Goal: Task Accomplishment & Management: Complete application form

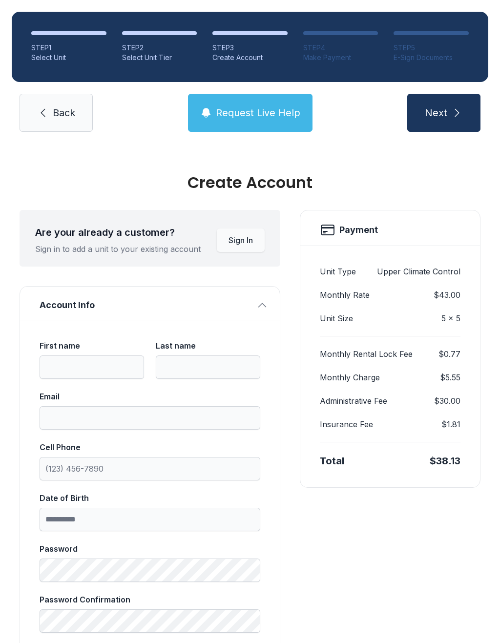
click at [46, 116] on icon at bounding box center [43, 113] width 12 height 12
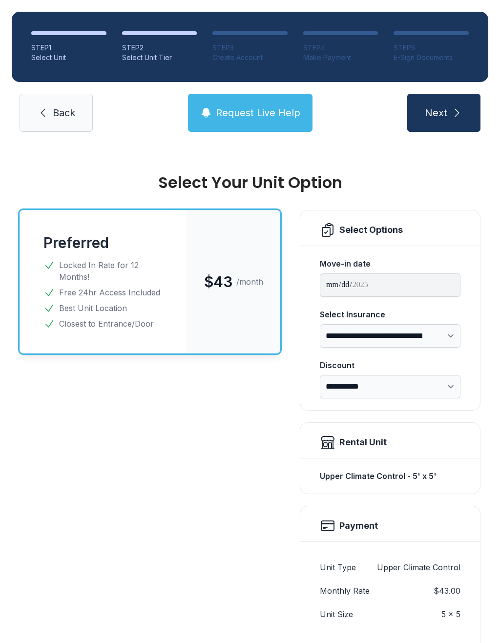
click at [49, 118] on link "Back" at bounding box center [56, 113] width 73 height 38
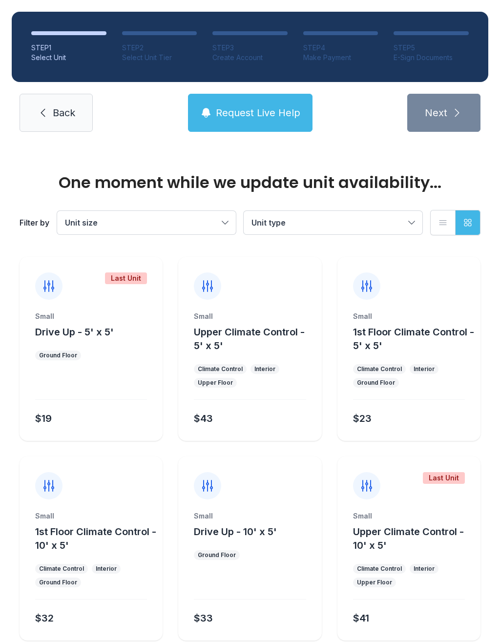
click at [49, 102] on link "Back" at bounding box center [56, 113] width 73 height 38
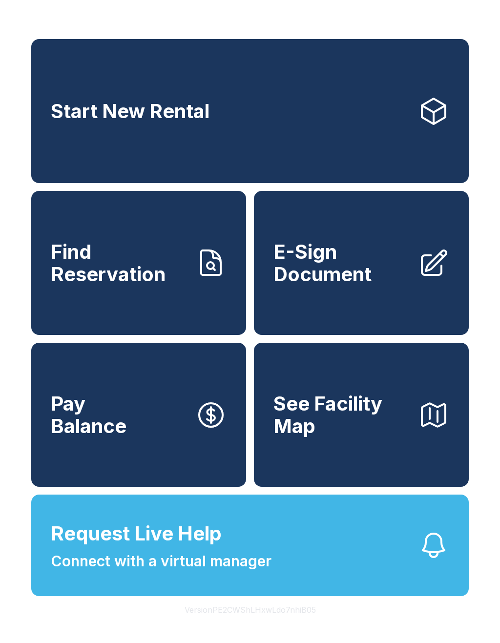
click at [336, 285] on span "E-Sign Document" at bounding box center [341, 263] width 137 height 44
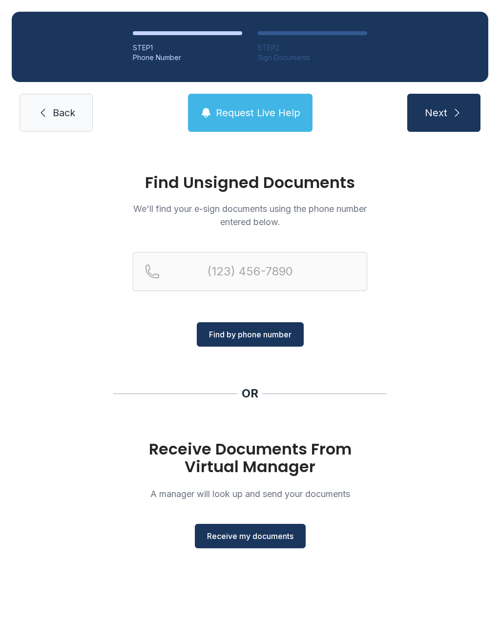
click at [248, 544] on button "Receive my documents" at bounding box center [250, 536] width 111 height 24
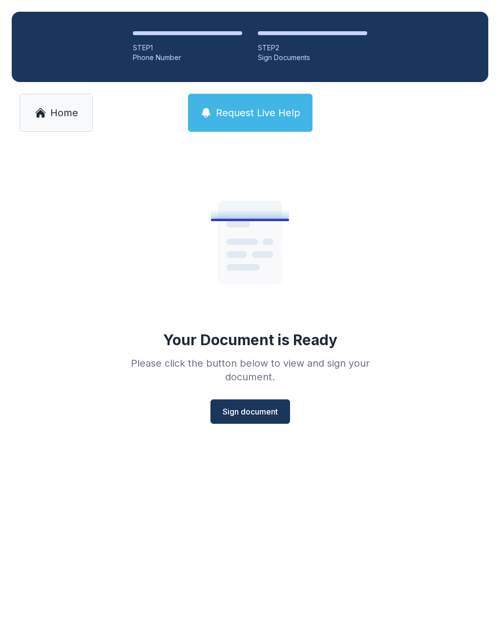
click at [231, 422] on button "Sign document" at bounding box center [250, 411] width 80 height 24
